Goal: Navigation & Orientation: Find specific page/section

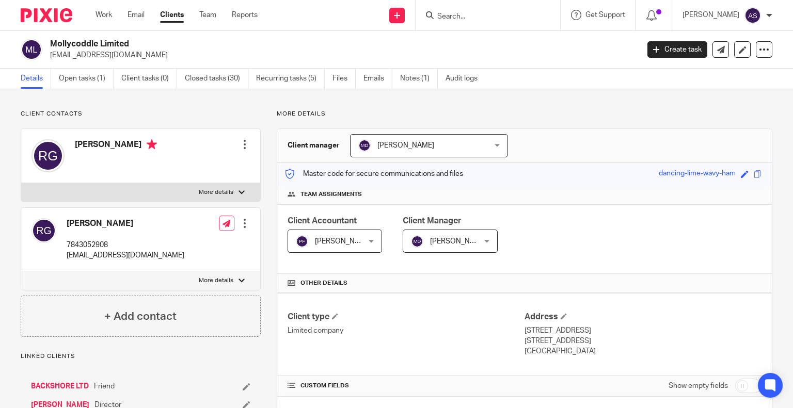
click at [483, 18] on input "Search" at bounding box center [482, 16] width 93 height 9
type input "gymk"
click at [492, 41] on link at bounding box center [511, 45] width 154 height 24
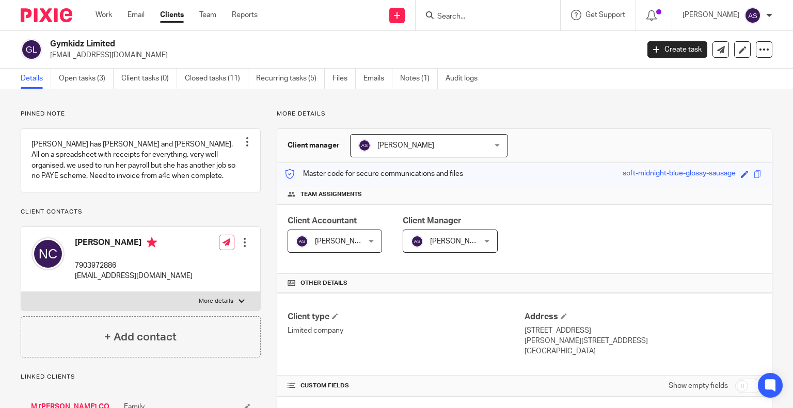
drag, startPoint x: 50, startPoint y: 43, endPoint x: 152, endPoint y: 47, distance: 101.8
click at [175, 47] on h2 "Gymkidz Limited" at bounding box center [283, 44] width 466 height 11
copy h2 "Gymkidz Limited"
drag, startPoint x: 91, startPoint y: 43, endPoint x: 82, endPoint y: 43, distance: 8.8
click at [91, 43] on h2 "Gymkidz Limited" at bounding box center [283, 44] width 466 height 11
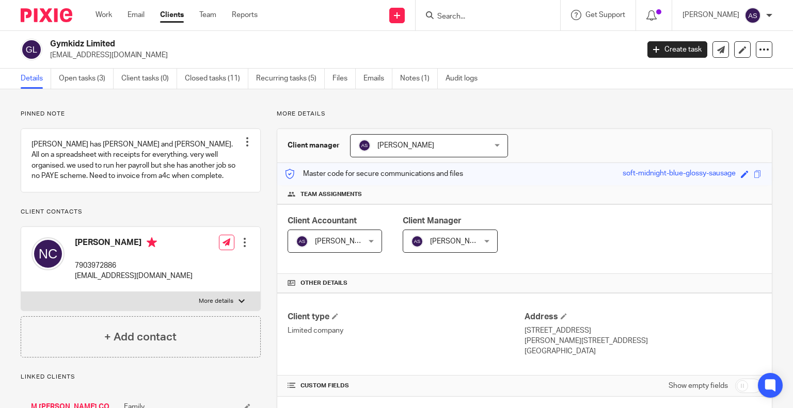
drag, startPoint x: 51, startPoint y: 45, endPoint x: 110, endPoint y: 43, distance: 59.9
click at [139, 44] on h2 "Gymkidz Limited" at bounding box center [283, 44] width 466 height 11
copy h2 "Gymkidz Limited"
click at [157, 40] on h2 "Gymkidz Limited" at bounding box center [283, 44] width 466 height 11
drag, startPoint x: 52, startPoint y: 43, endPoint x: 115, endPoint y: 43, distance: 63.0
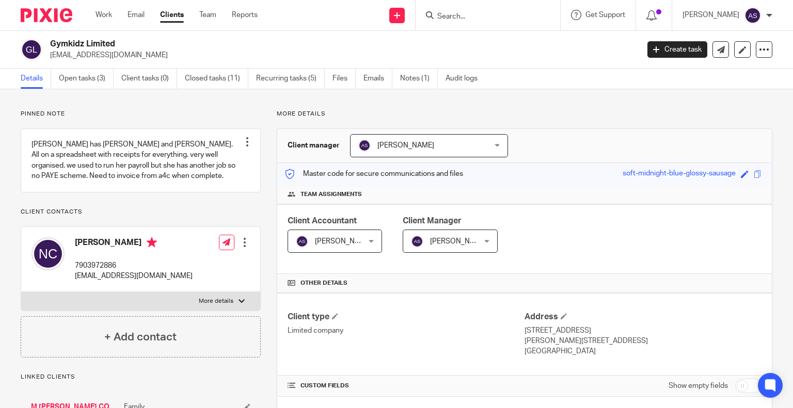
click at [132, 44] on h2 "Gymkidz Limited" at bounding box center [283, 44] width 466 height 11
copy h2 "Gymkidz Limited"
click at [453, 15] on input "Search" at bounding box center [482, 16] width 93 height 9
click at [106, 13] on link "Work" at bounding box center [103, 15] width 17 height 10
drag, startPoint x: 114, startPoint y: 42, endPoint x: 52, endPoint y: 42, distance: 61.9
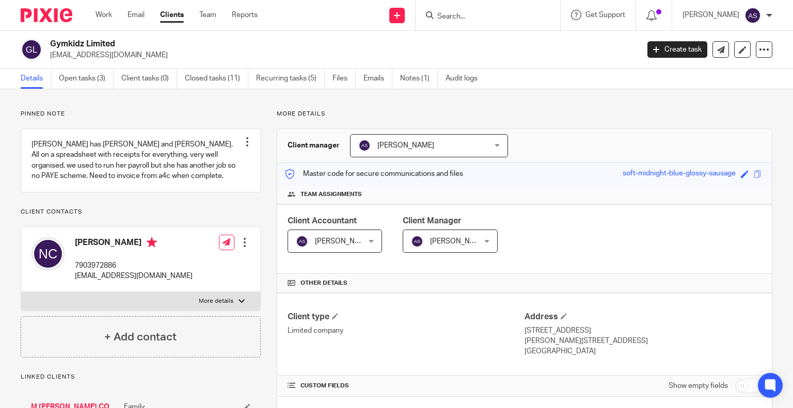
click at [52, 42] on h2 "Gymkidz Limited" at bounding box center [283, 44] width 466 height 11
copy h2 "Gymkidz Limited"
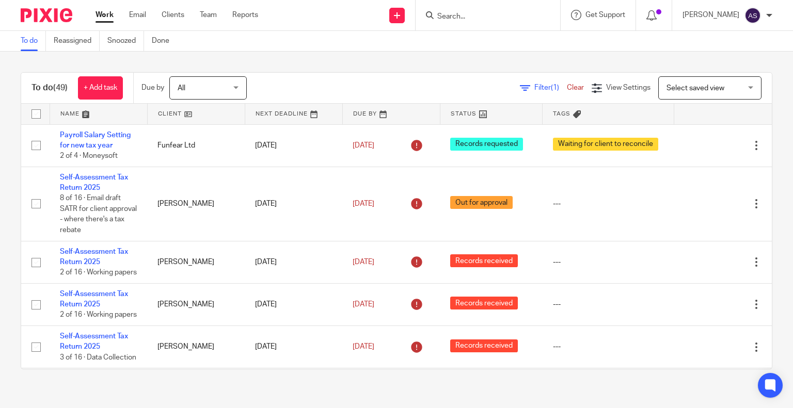
click at [454, 18] on input "Search" at bounding box center [482, 16] width 93 height 9
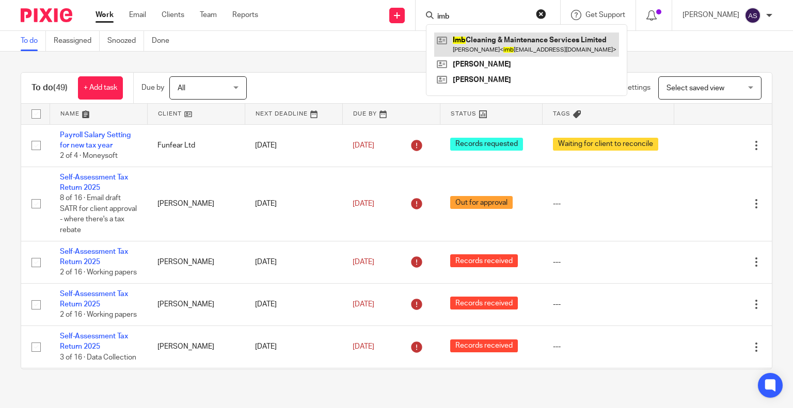
type input "imb"
click at [500, 38] on link at bounding box center [526, 45] width 185 height 24
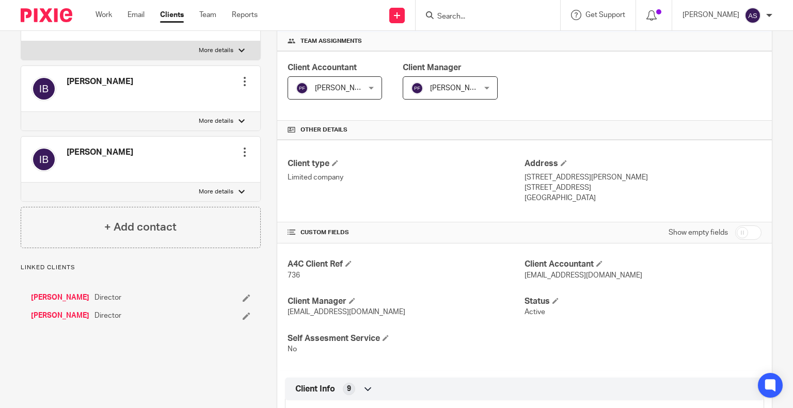
scroll to position [258, 0]
